Goal: Information Seeking & Learning: Learn about a topic

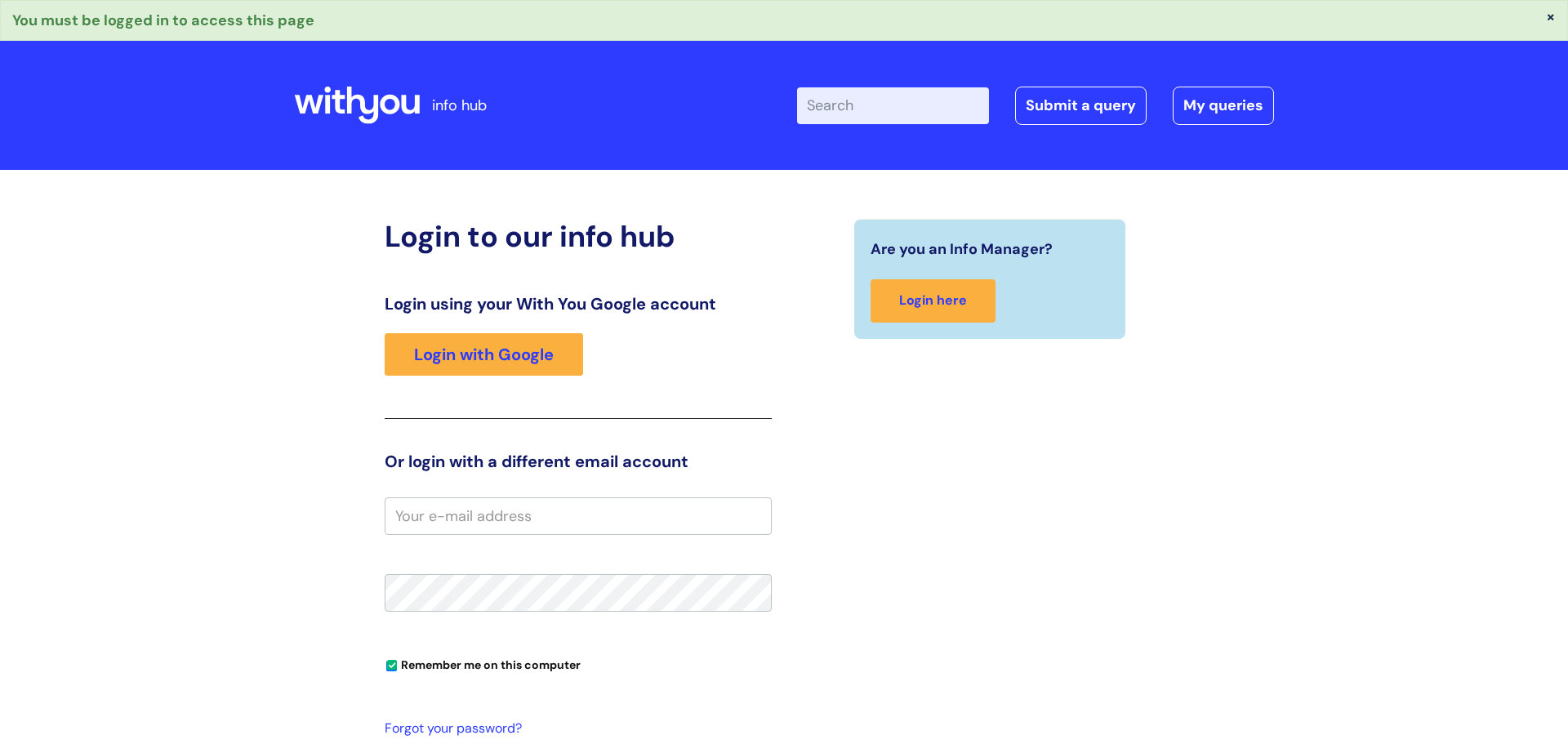
click at [505, 332] on div "Login using your With You Google account Login with Google" at bounding box center [578, 355] width 387 height 125
click at [493, 347] on link "Login with Google" at bounding box center [484, 353] width 198 height 42
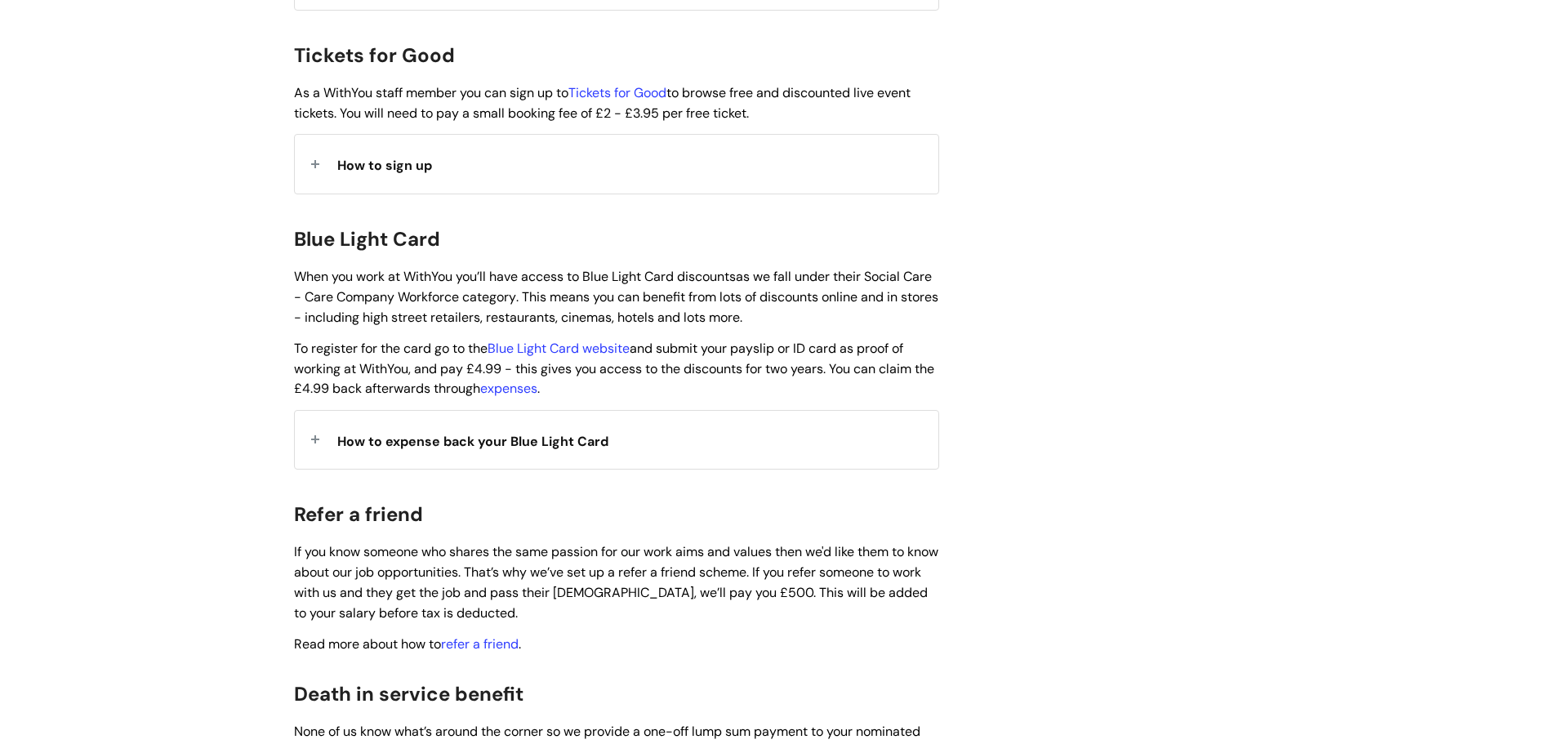
scroll to position [1553, 0]
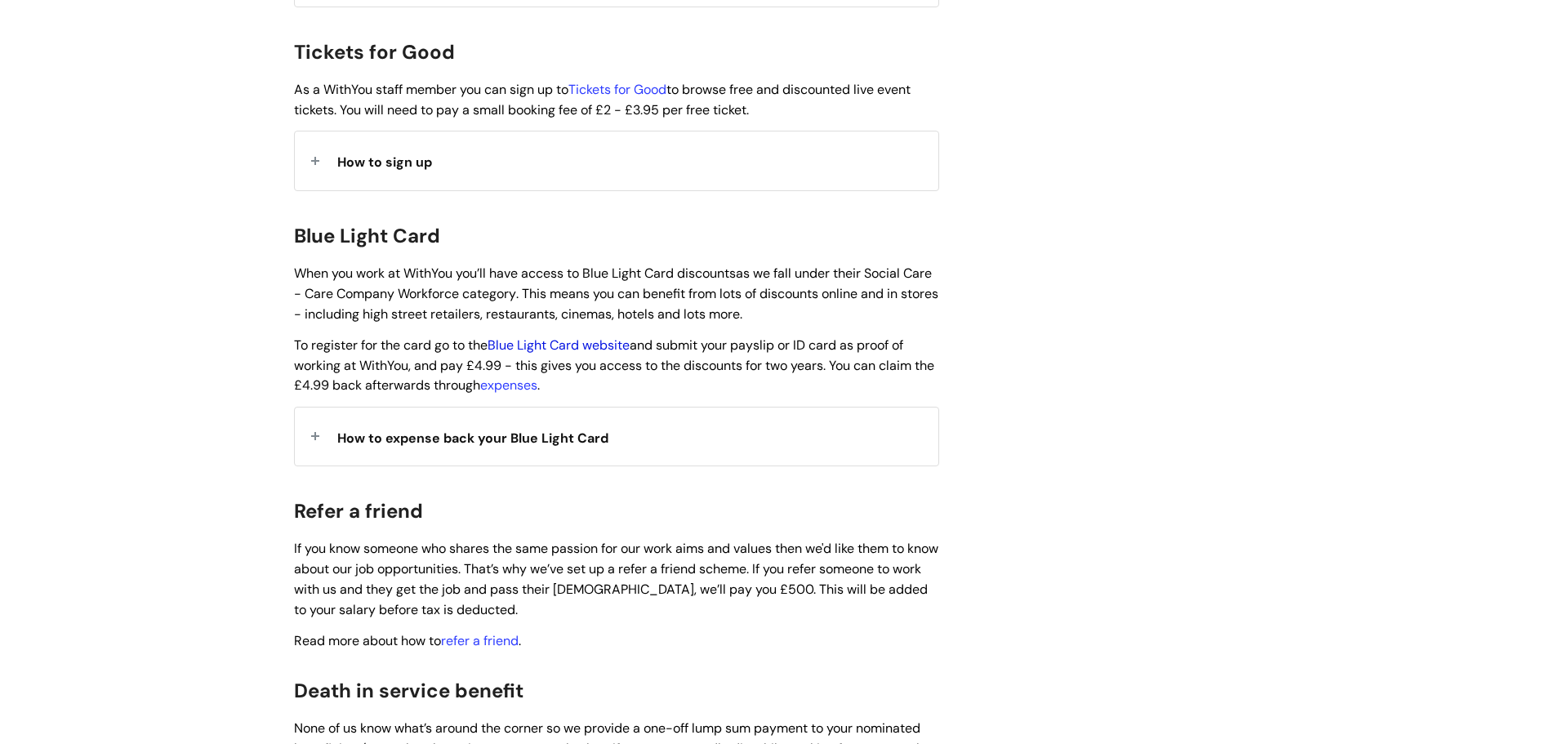
click at [579, 337] on link "Blue Light Card website" at bounding box center [559, 345] width 142 height 17
click at [454, 429] on span "How to expense back your Blue Light Card" at bounding box center [472, 437] width 271 height 17
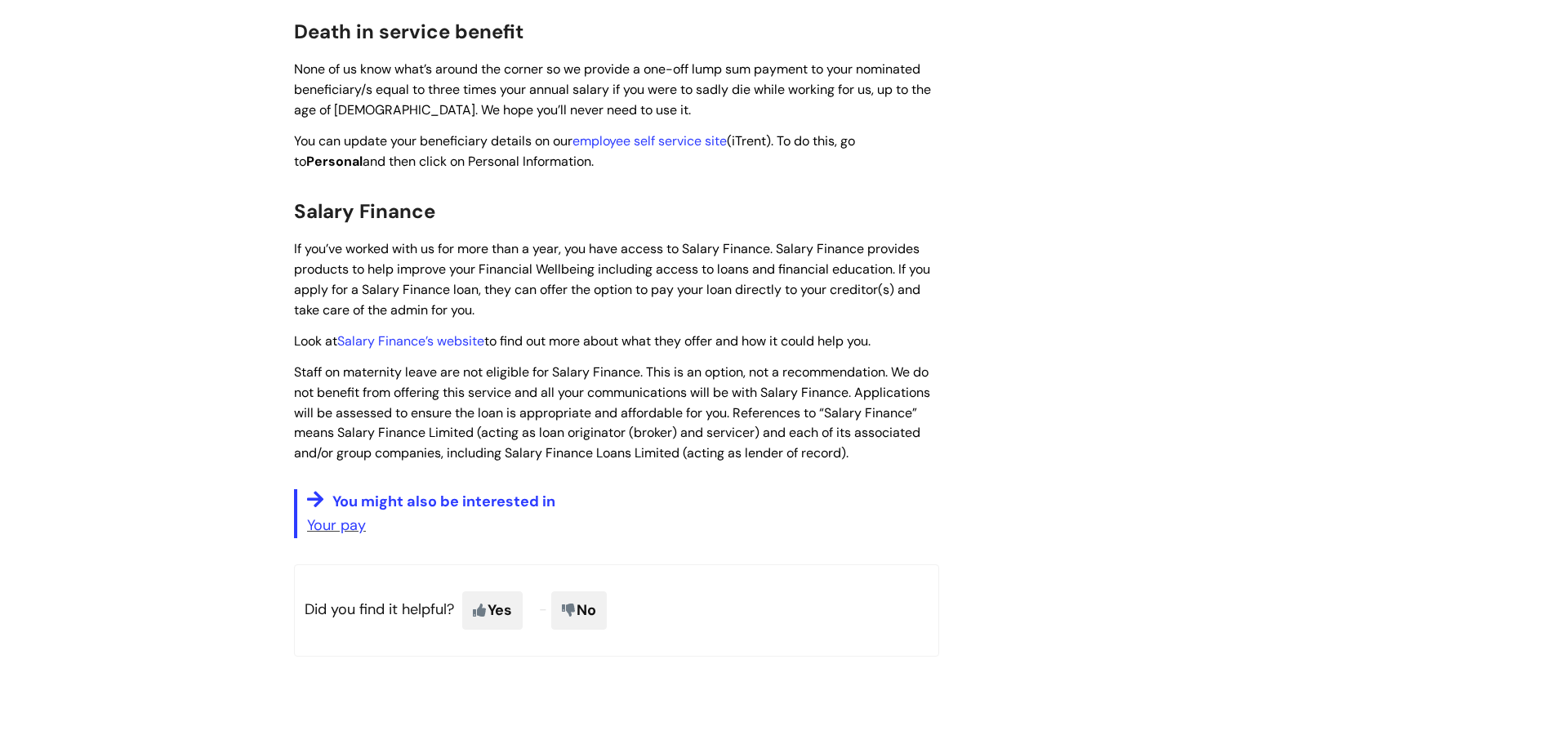
scroll to position [3464, 0]
click at [341, 516] on link "Your pay" at bounding box center [337, 526] width 59 height 20
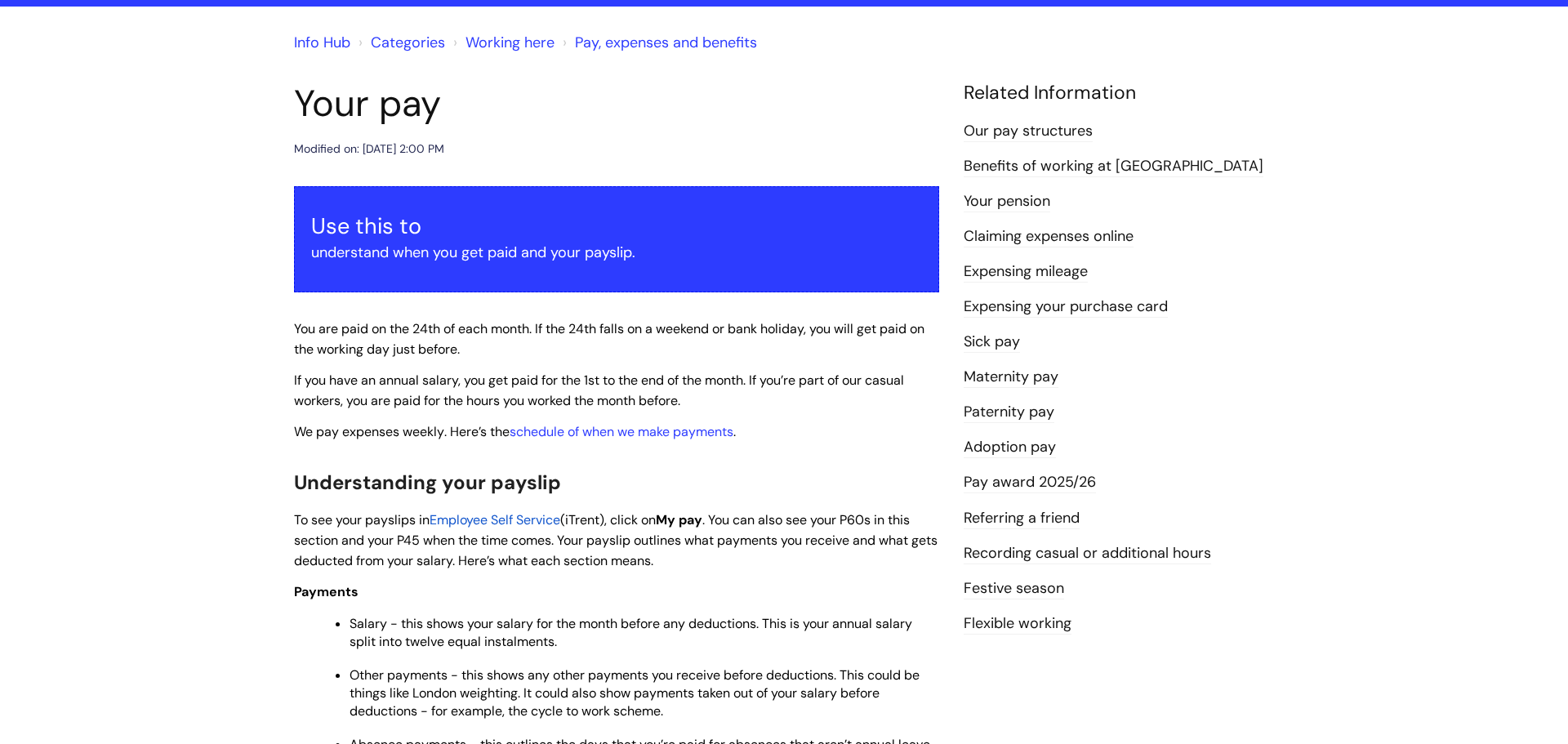
scroll to position [84, 0]
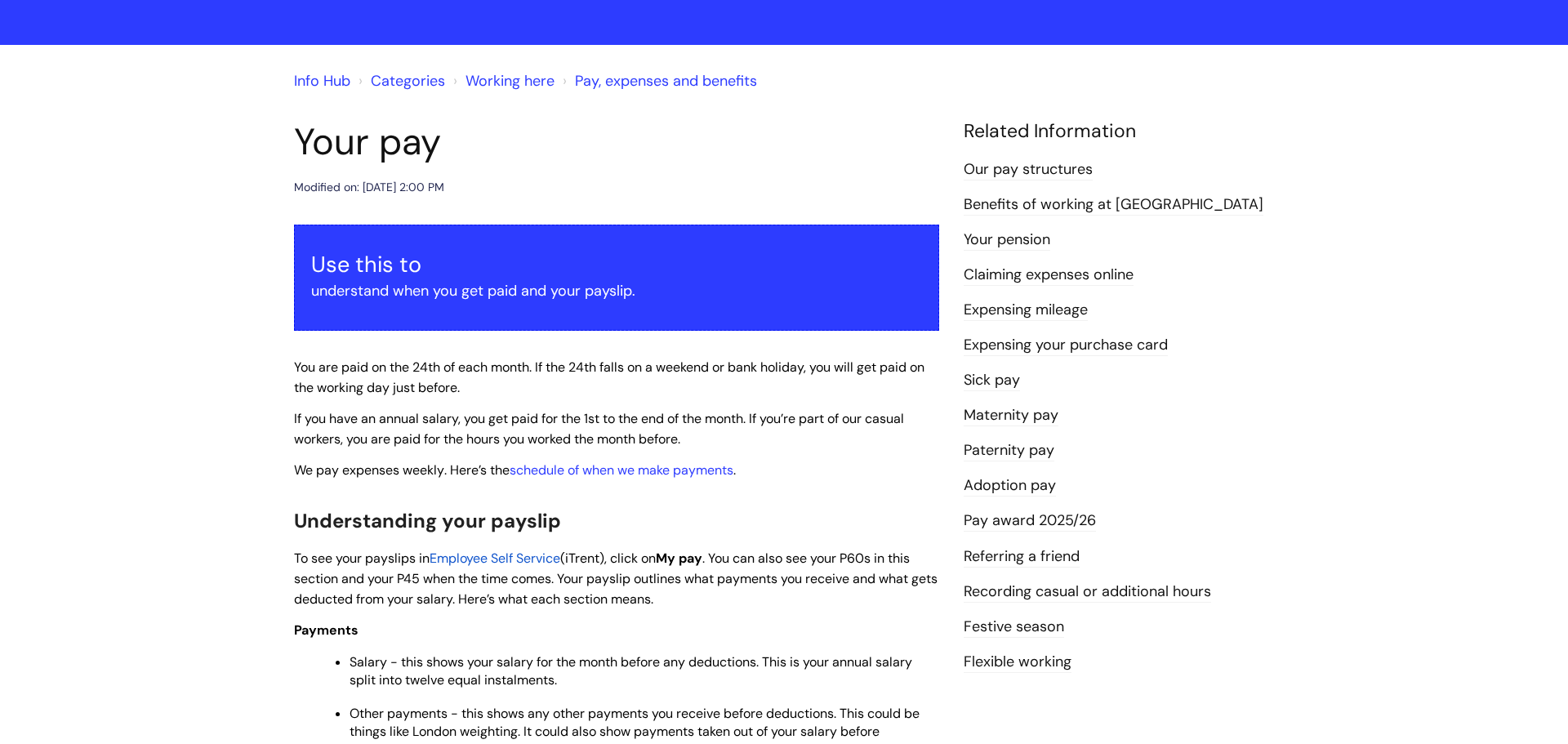
click at [983, 383] on link "Sick pay" at bounding box center [991, 381] width 56 height 22
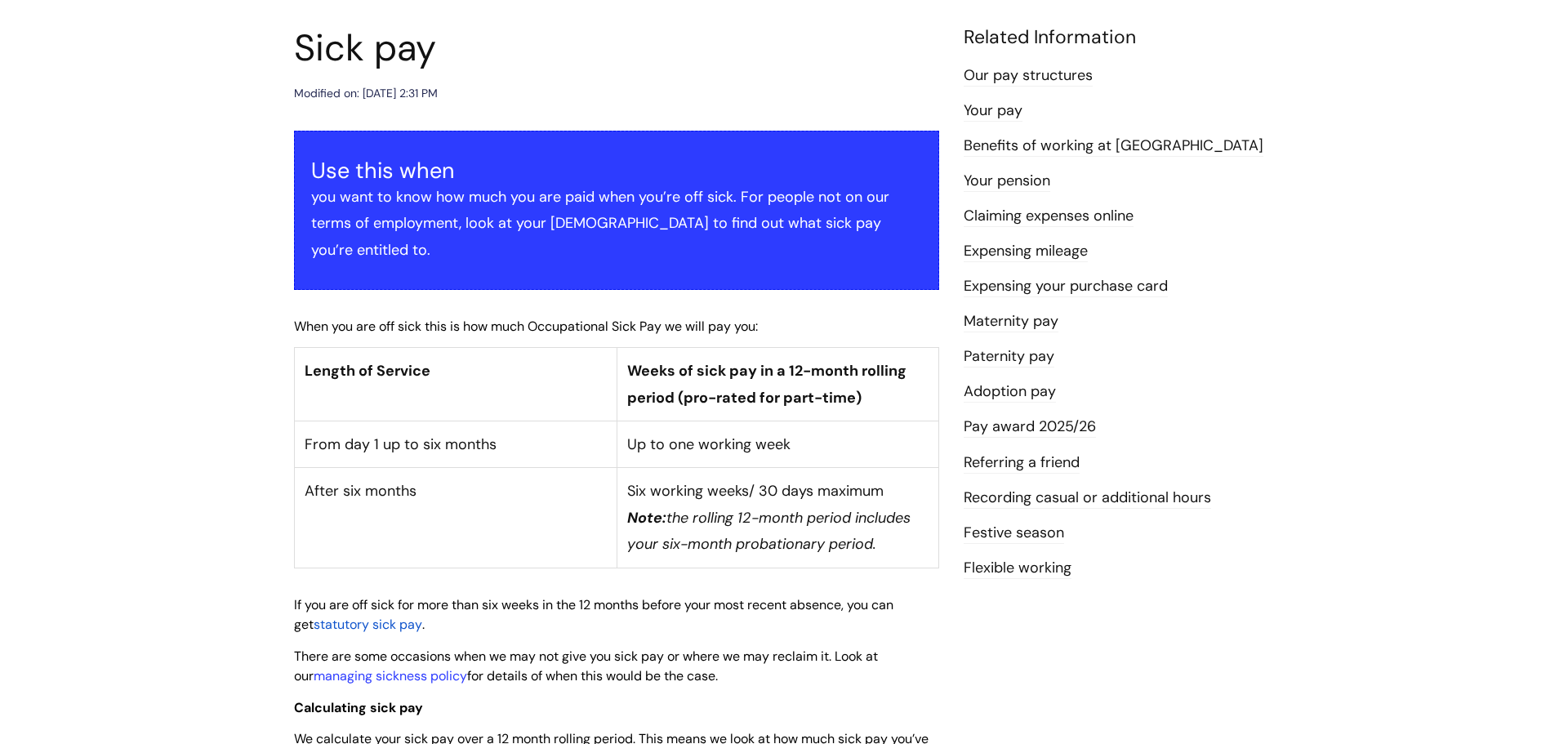
scroll to position [174, 0]
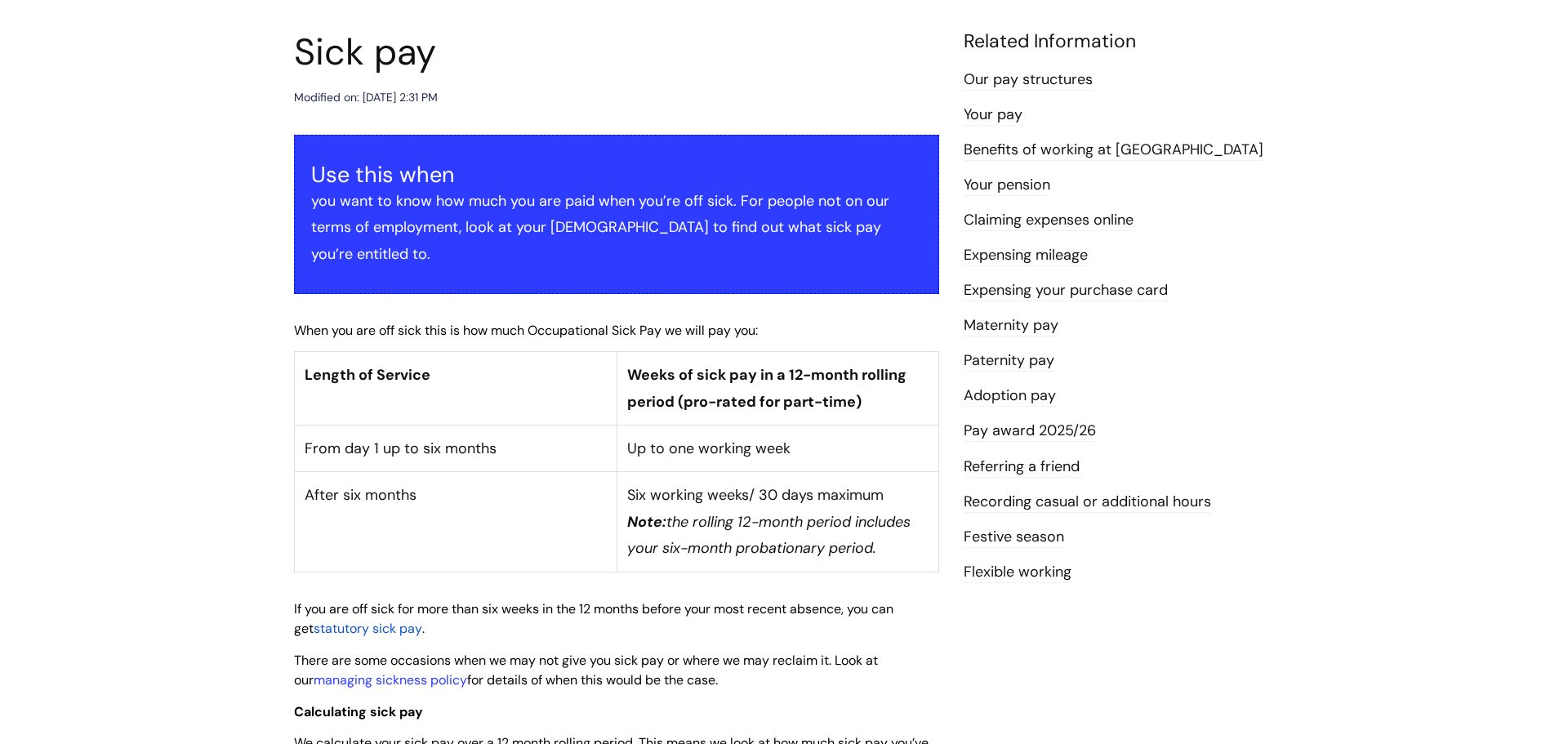
click at [1185, 355] on li "Paternity pay" at bounding box center [1118, 359] width 310 height 27
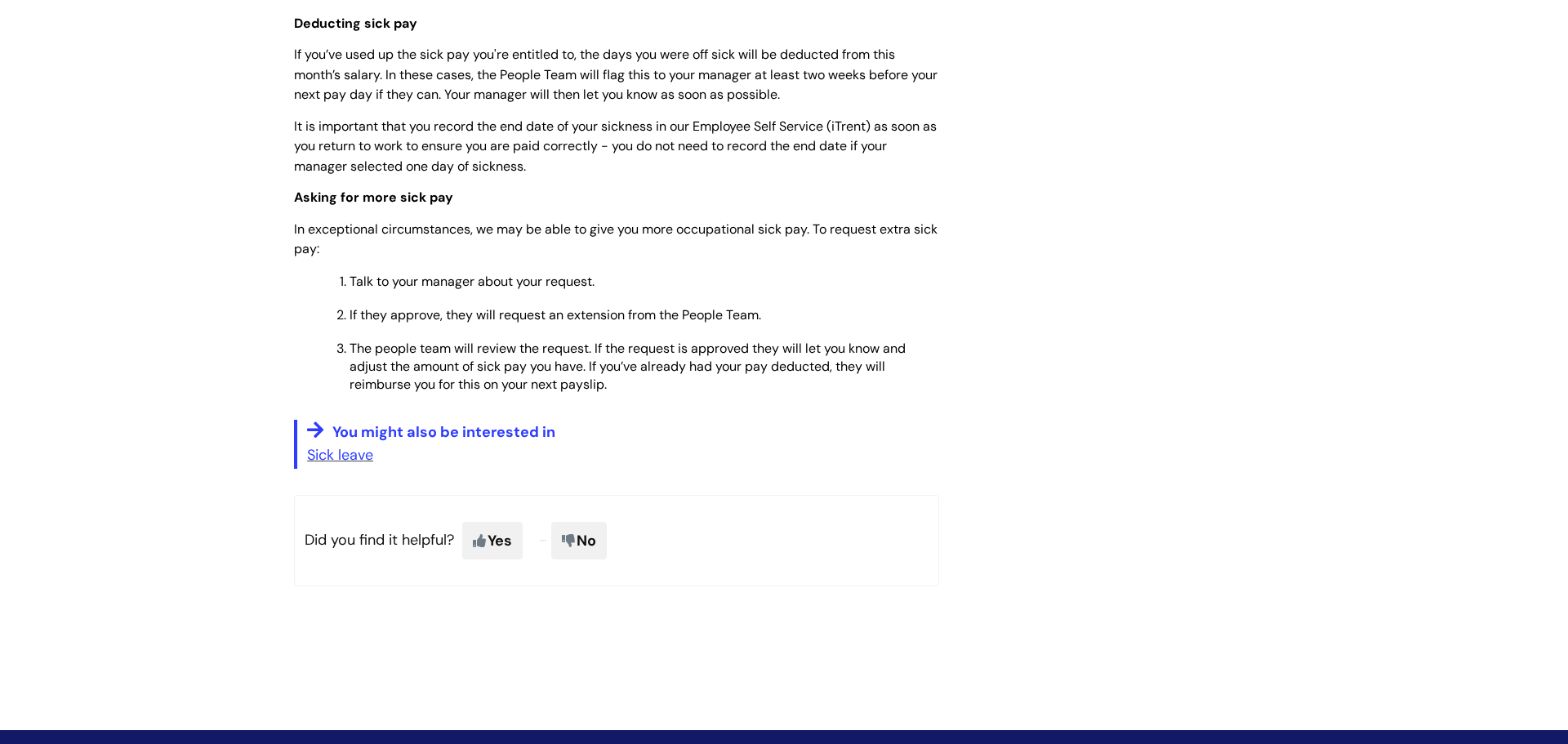
scroll to position [963, 0]
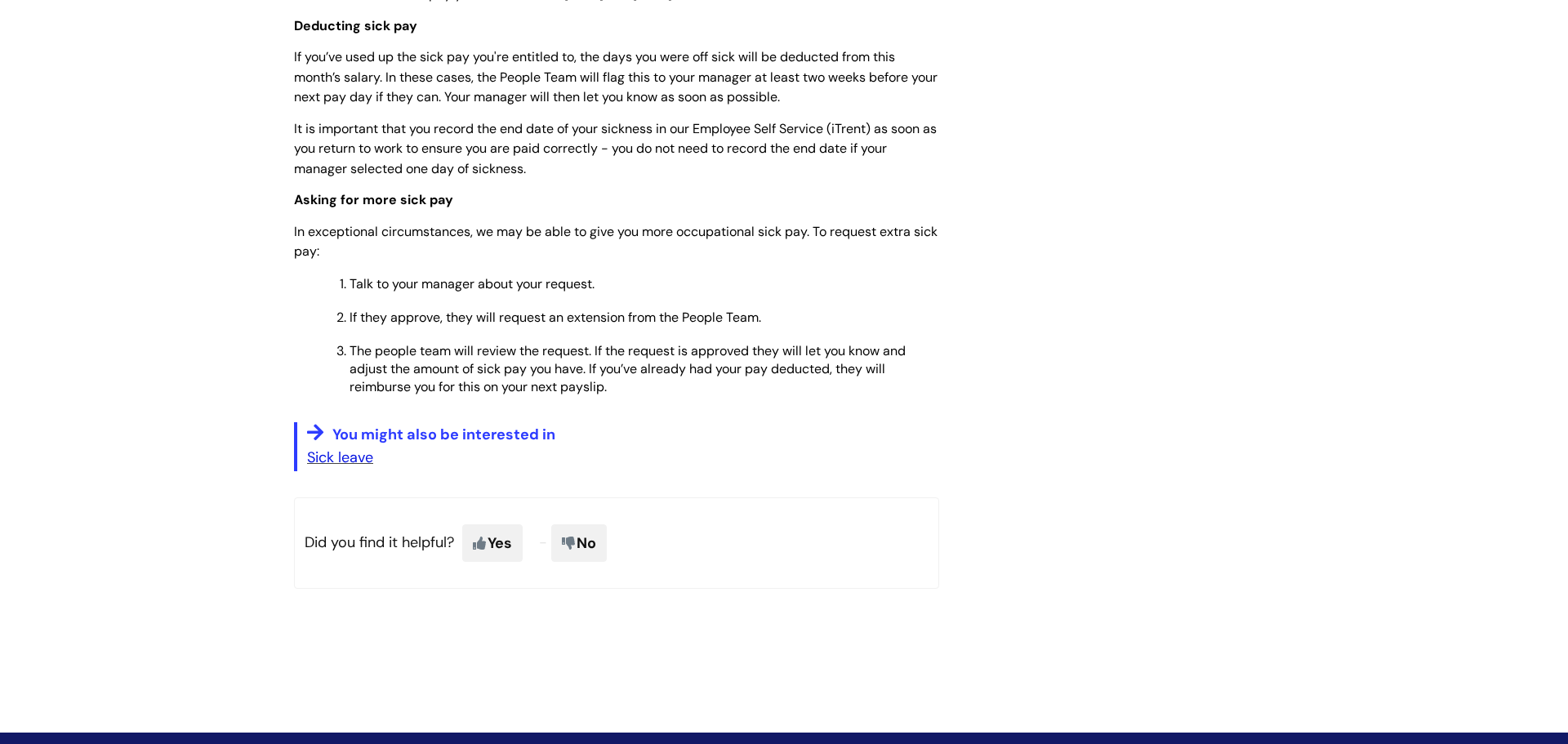
click at [356, 448] on link "Sick leave" at bounding box center [340, 457] width 66 height 20
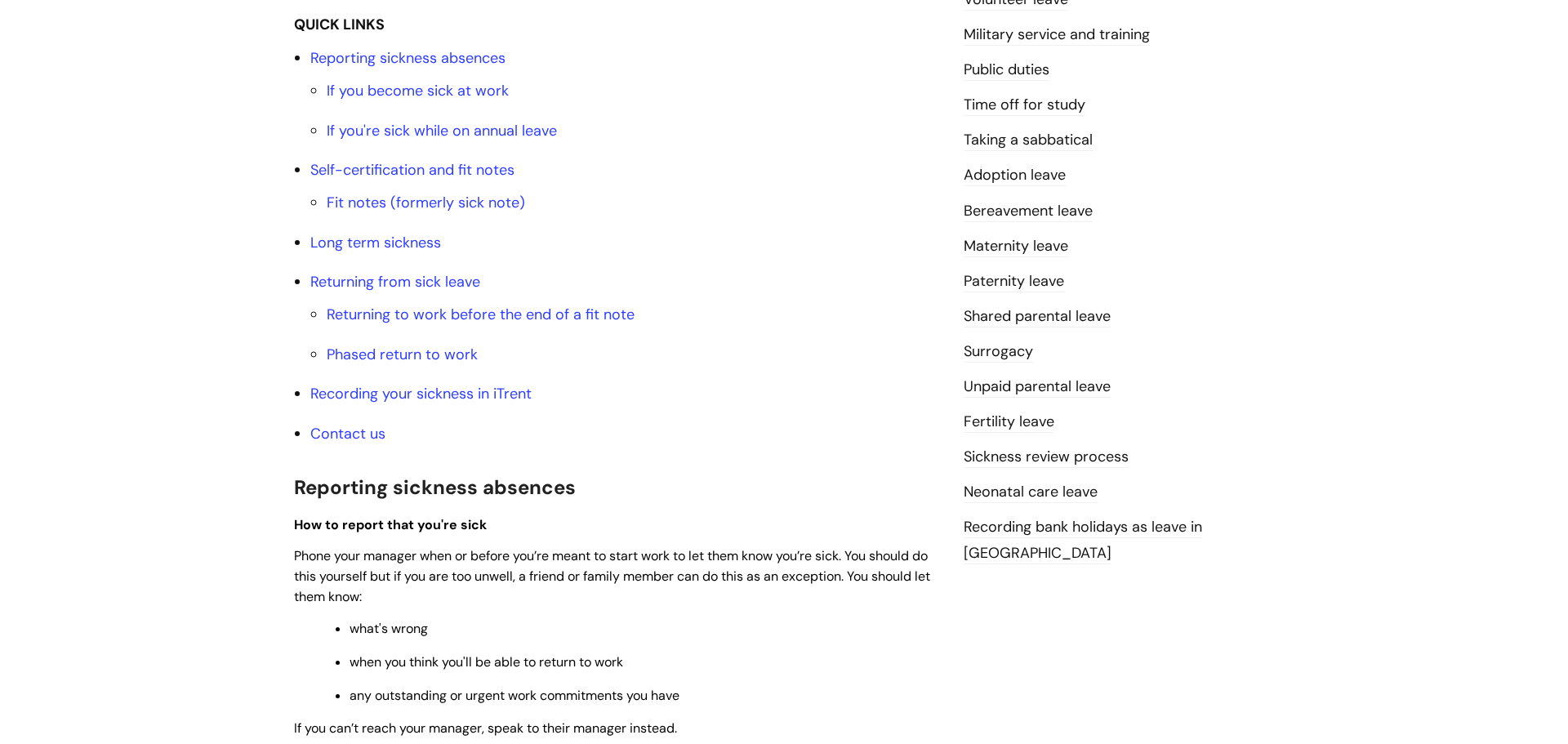
scroll to position [498, 0]
